Goal: Information Seeking & Learning: Learn about a topic

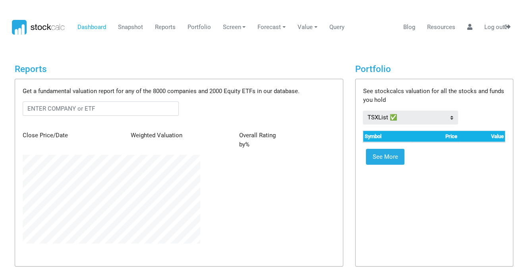
scroll to position [89, 189]
click at [97, 106] on input "text" at bounding box center [101, 108] width 157 height 14
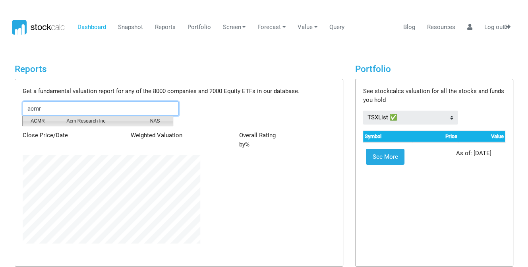
click at [45, 124] on span "ACMR" at bounding box center [43, 120] width 36 height 7
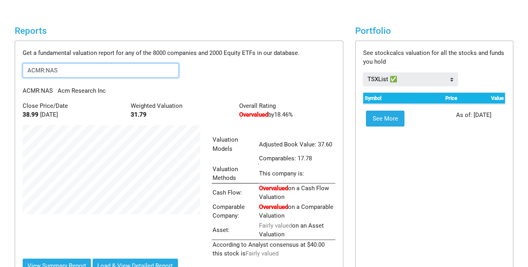
scroll to position [40, 0]
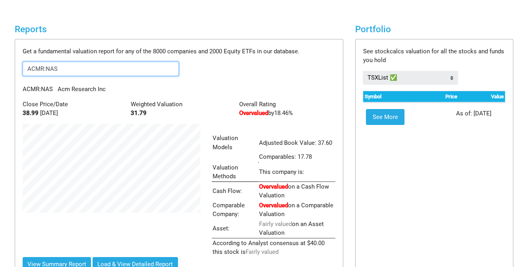
click at [70, 70] on input "ACMR:NAS" at bounding box center [101, 69] width 157 height 14
type input "A"
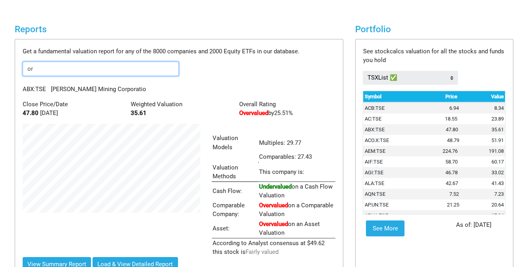
type input "o"
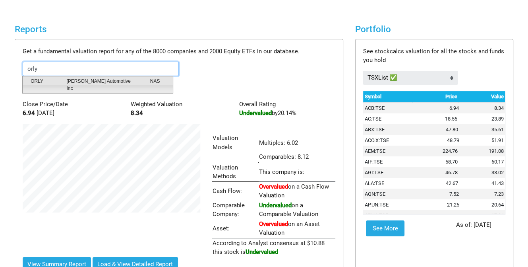
click at [48, 79] on span "ORLY" at bounding box center [43, 85] width 36 height 14
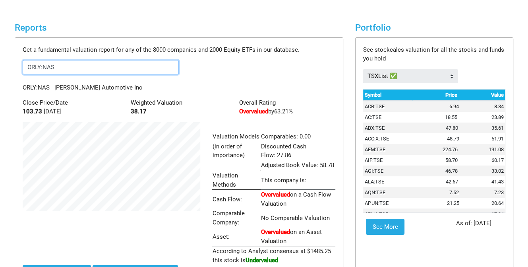
scroll to position [40, 0]
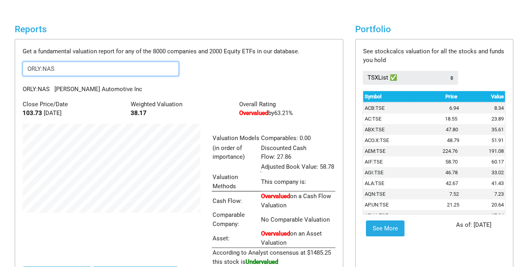
click at [80, 66] on input "ORLY:NAS" at bounding box center [101, 69] width 157 height 14
type input "O"
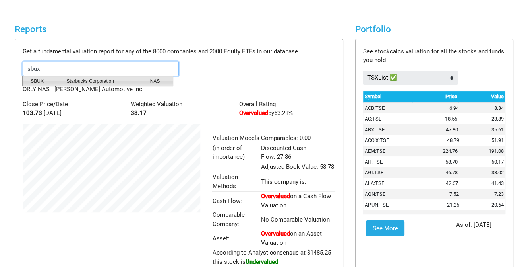
click at [72, 79] on span "Starbucks Corporation" at bounding box center [101, 81] width 83 height 7
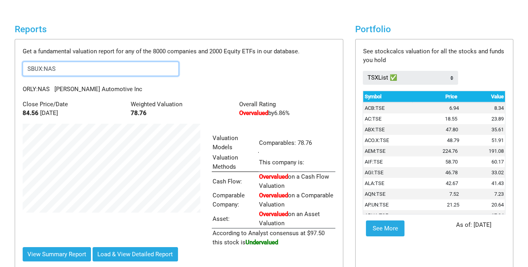
scroll to position [123, 189]
type input "S"
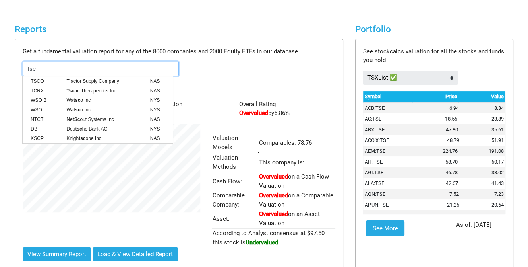
click at [72, 79] on span "Tractor Supply Company" at bounding box center [101, 81] width 83 height 7
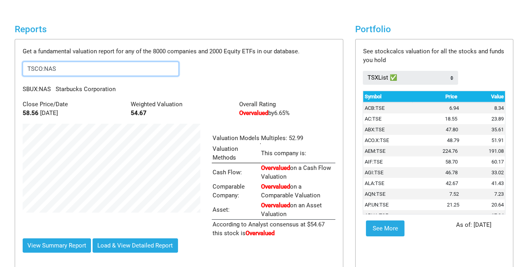
scroll to position [114, 189]
type input "T"
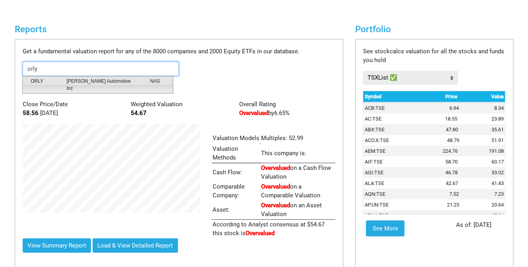
click at [55, 81] on span "ORLY" at bounding box center [43, 85] width 36 height 14
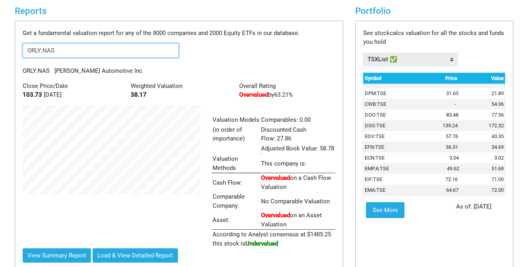
scroll to position [0, 0]
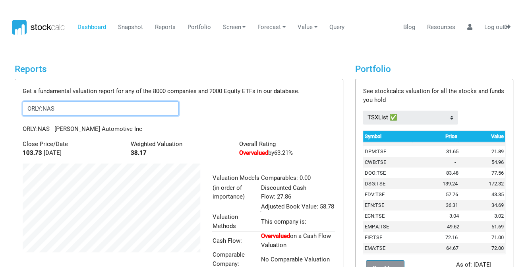
type input "ORLY:NAS"
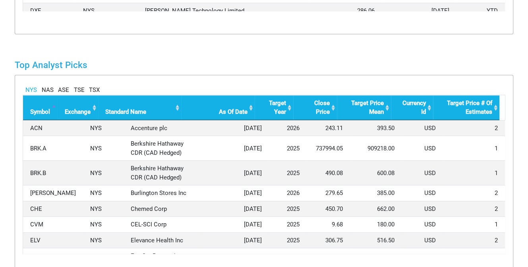
scroll to position [716, 0]
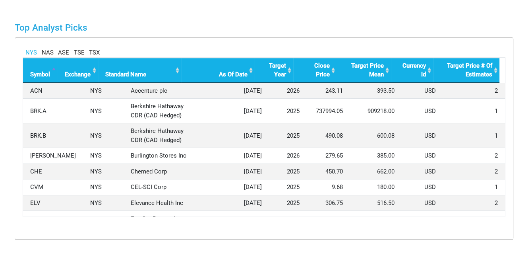
click at [50, 50] on link "NAS" at bounding box center [48, 52] width 12 height 9
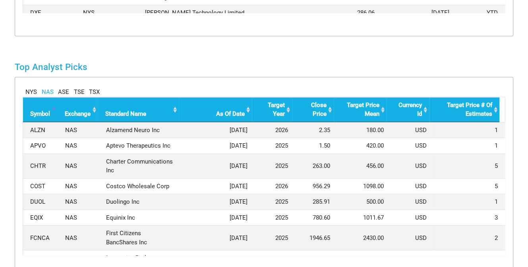
scroll to position [676, 0]
